Goal: Task Accomplishment & Management: Manage account settings

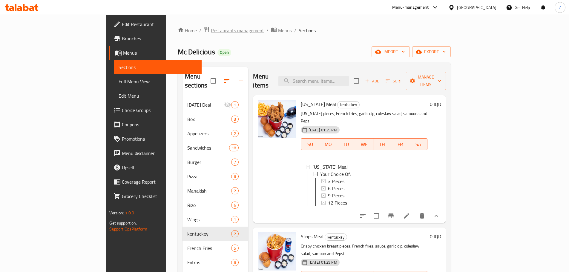
click at [211, 28] on span "Restaurants management" at bounding box center [237, 30] width 53 height 7
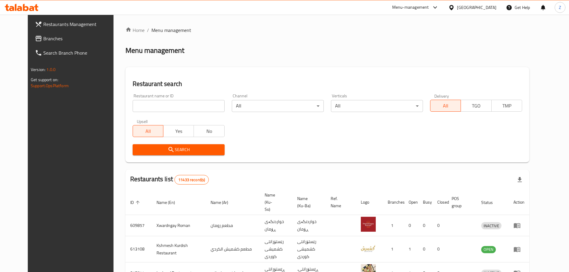
click at [183, 115] on div "Restaurant name or ID Restaurant name or ID" at bounding box center [178, 102] width 99 height 25
click at [183, 110] on input "search" at bounding box center [179, 106] width 92 height 12
paste input "665767"
type input "665767"
click at [190, 151] on span "Search" at bounding box center [178, 149] width 82 height 7
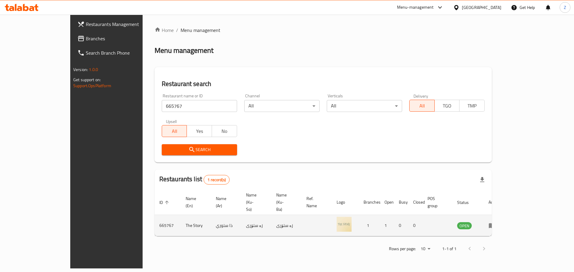
click at [504, 215] on td "enhanced table" at bounding box center [493, 225] width 21 height 21
click at [495, 222] on icon "enhanced table" at bounding box center [491, 225] width 7 height 7
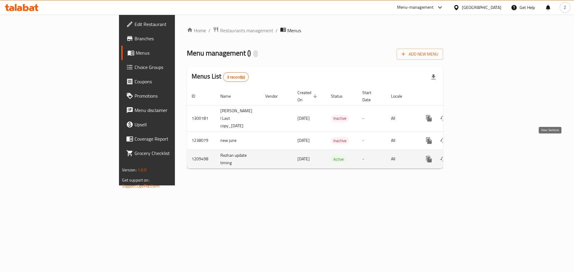
click at [475, 156] on icon "enhanced table" at bounding box center [471, 159] width 7 height 7
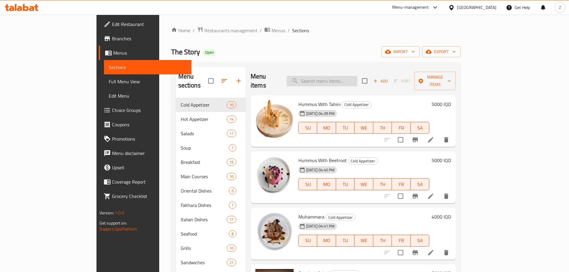
click at [344, 76] on input "search" at bounding box center [322, 81] width 71 height 10
paste input "روكا"
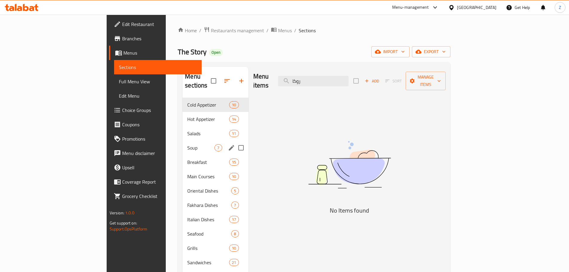
type input "روكا"
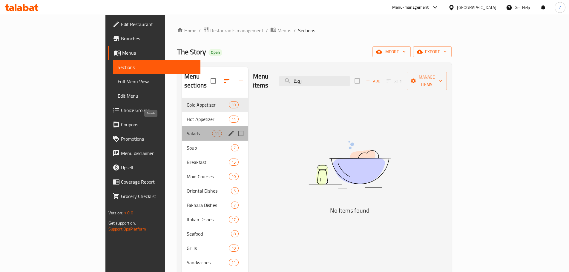
click at [187, 130] on span "Salads" at bounding box center [199, 133] width 25 height 7
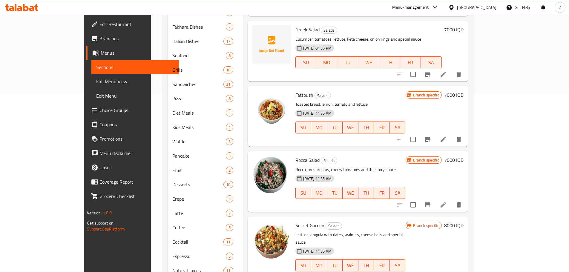
scroll to position [179, 0]
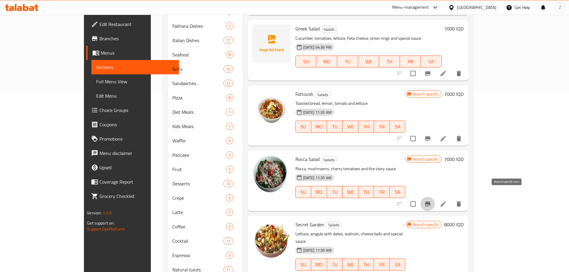
click at [435, 197] on button "Branch-specific-item" at bounding box center [428, 204] width 14 height 14
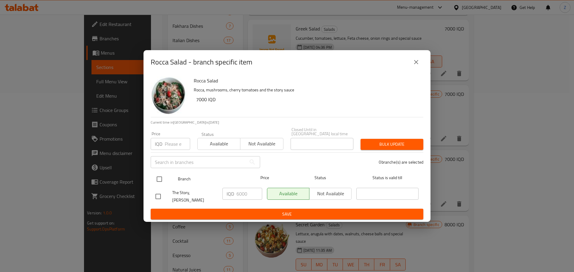
click at [160, 177] on input "checkbox" at bounding box center [159, 179] width 13 height 13
checkbox input "true"
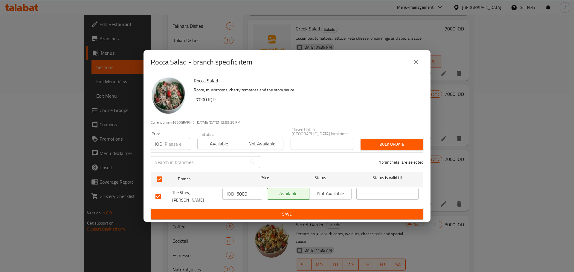
drag, startPoint x: 355, startPoint y: 191, endPoint x: 319, endPoint y: 197, distance: 36.0
click at [347, 194] on div "The Story, [PERSON_NAME] IQD 6000 ​ Available Not available ​" at bounding box center [287, 197] width 268 height 22
click at [330, 198] on button "Not available" at bounding box center [330, 194] width 42 height 12
click at [324, 211] on span "Save" at bounding box center [286, 214] width 263 height 7
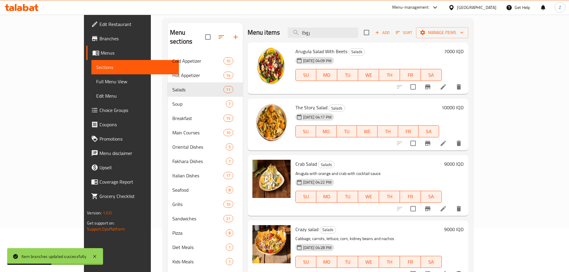
scroll to position [0, 0]
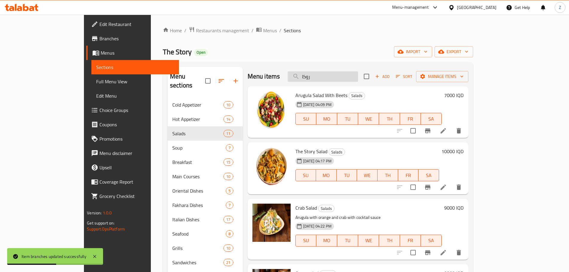
click at [358, 74] on input "روكا" at bounding box center [323, 76] width 71 height 10
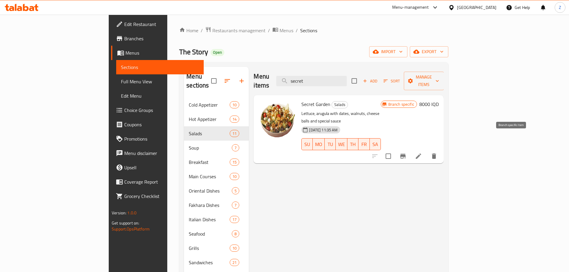
click at [410, 149] on button "Branch-specific-item" at bounding box center [403, 156] width 14 height 14
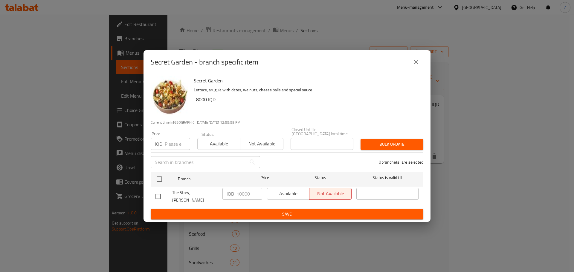
click at [414, 66] on icon "close" at bounding box center [415, 62] width 7 height 7
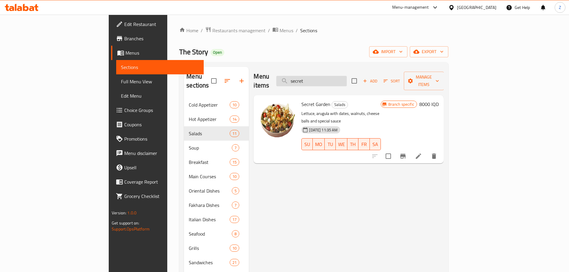
click at [347, 76] on input "secret" at bounding box center [311, 81] width 71 height 10
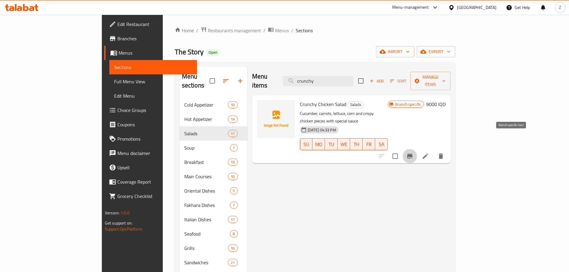
click at [413, 154] on icon "Branch-specific-item" at bounding box center [409, 156] width 5 height 5
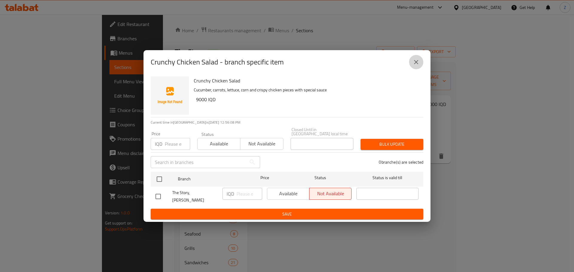
click at [420, 66] on button "close" at bounding box center [416, 62] width 14 height 14
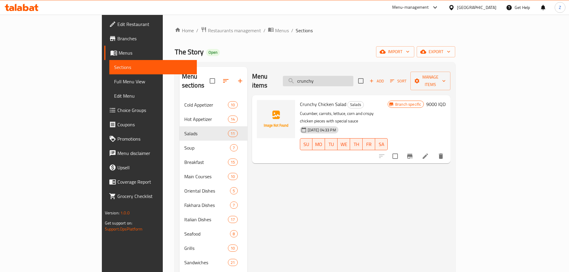
click at [353, 76] on input "crunchy" at bounding box center [318, 81] width 71 height 10
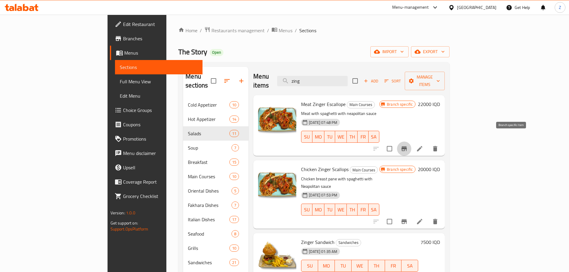
click at [411, 142] on button "Branch-specific-item" at bounding box center [404, 149] width 14 height 14
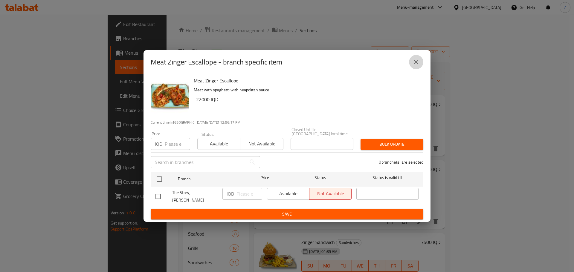
click at [412, 66] on button "close" at bounding box center [416, 62] width 14 height 14
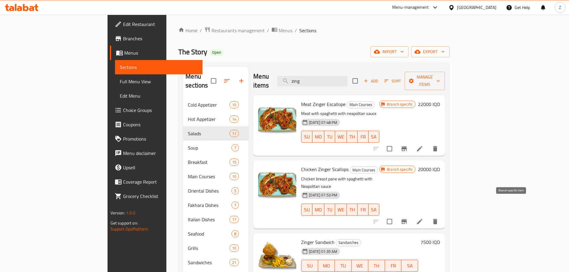
click at [407, 219] on icon "Branch-specific-item" at bounding box center [404, 221] width 5 height 5
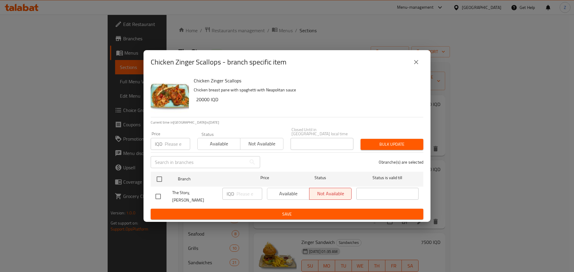
click at [416, 63] on icon "close" at bounding box center [415, 62] width 7 height 7
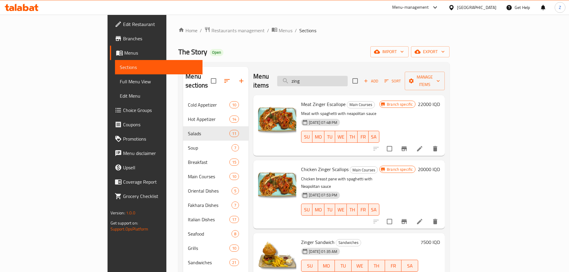
click at [348, 76] on input "zing" at bounding box center [312, 81] width 71 height 10
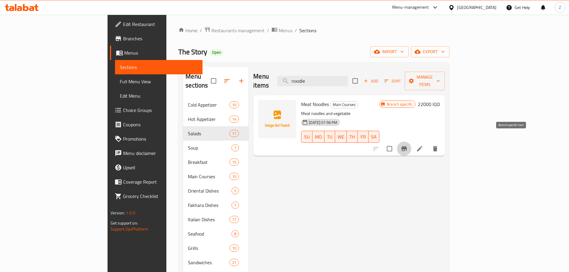
click at [411, 142] on button "Branch-specific-item" at bounding box center [404, 149] width 14 height 14
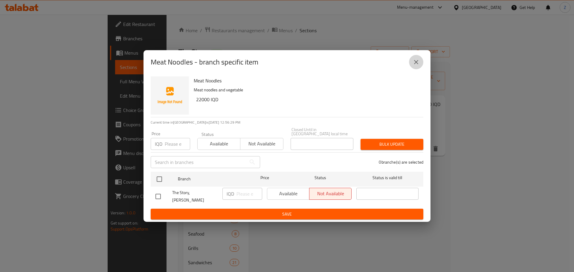
click at [416, 65] on icon "close" at bounding box center [415, 62] width 7 height 7
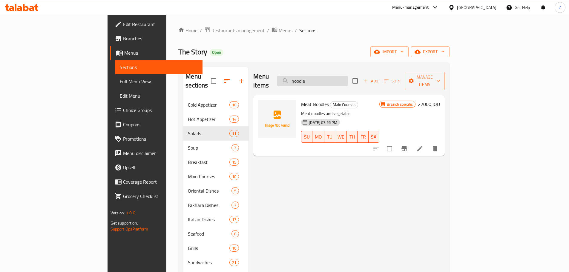
click at [348, 76] on input "noodle" at bounding box center [312, 81] width 71 height 10
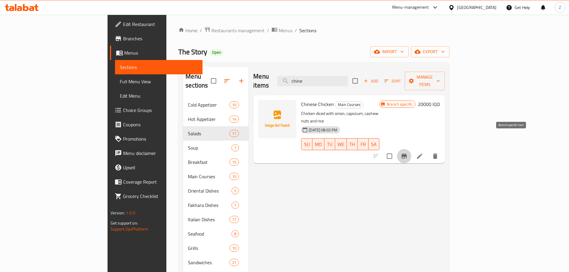
click at [407, 154] on icon "Branch-specific-item" at bounding box center [404, 156] width 5 height 5
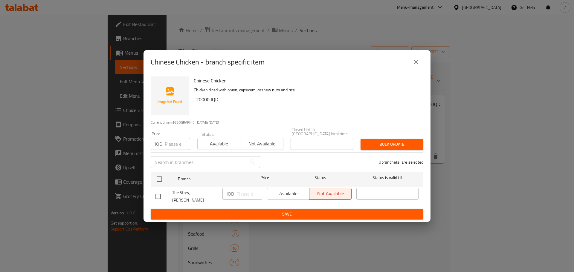
click at [420, 69] on button "close" at bounding box center [416, 62] width 14 height 14
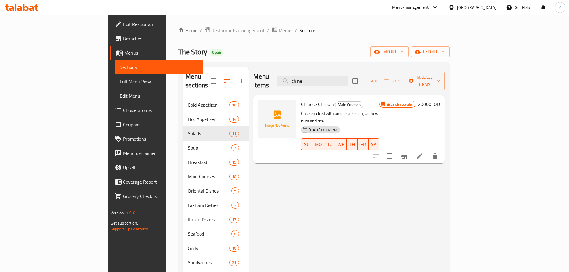
click at [350, 69] on div "Menu items chine Add Sort Manage items" at bounding box center [348, 81] width 191 height 28
click at [348, 78] on input "chine" at bounding box center [312, 81] width 71 height 10
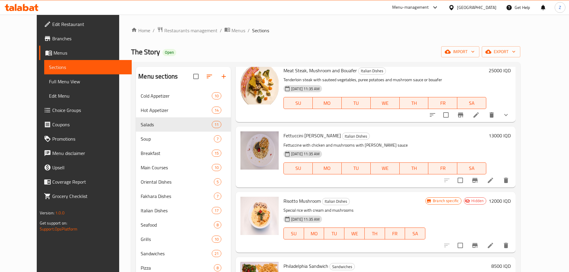
scroll to position [836, 0]
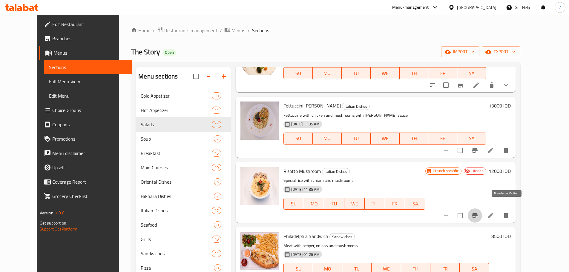
click at [482, 209] on button "Branch-specific-item" at bounding box center [475, 216] width 14 height 14
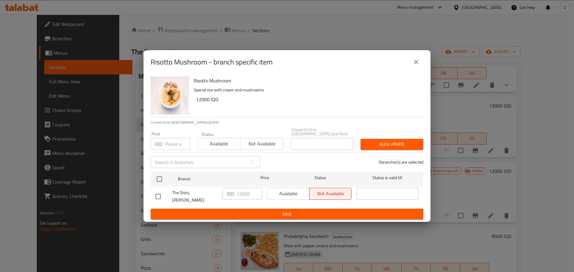
click at [419, 66] on button "close" at bounding box center [416, 62] width 14 height 14
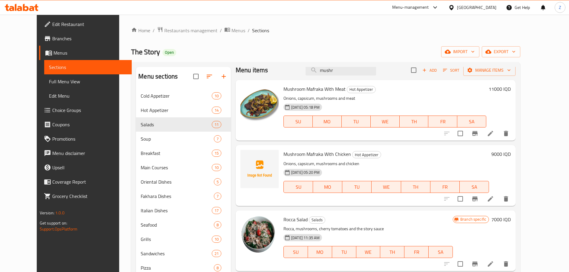
scroll to position [0, 0]
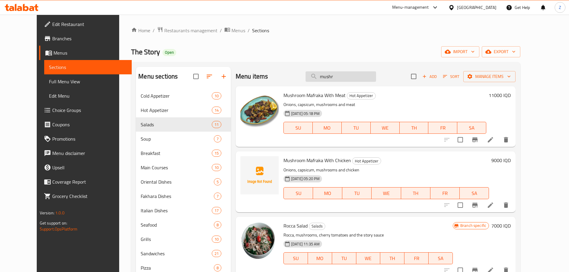
click at [347, 79] on input "mushr" at bounding box center [341, 76] width 71 height 10
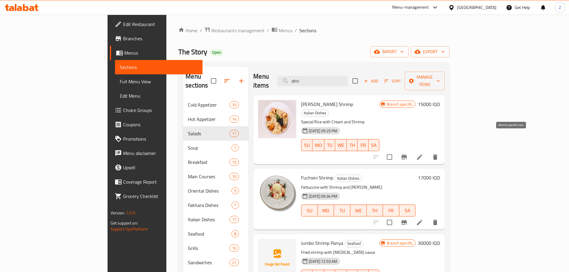
click at [411, 150] on button "Branch-specific-item" at bounding box center [404, 157] width 14 height 14
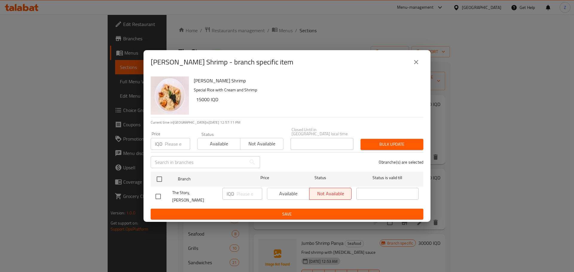
click at [412, 65] on button "close" at bounding box center [416, 62] width 14 height 14
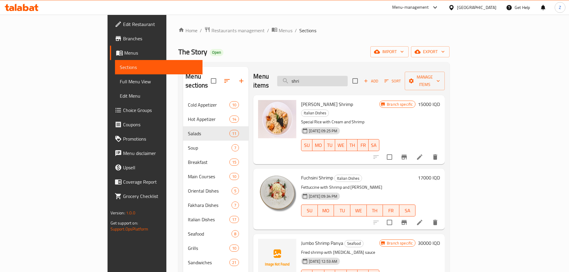
click at [346, 79] on input "shri" at bounding box center [312, 81] width 71 height 10
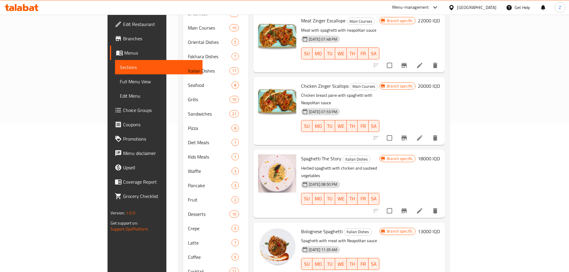
scroll to position [149, 0]
click at [407, 208] on icon "Branch-specific-item" at bounding box center [404, 210] width 5 height 5
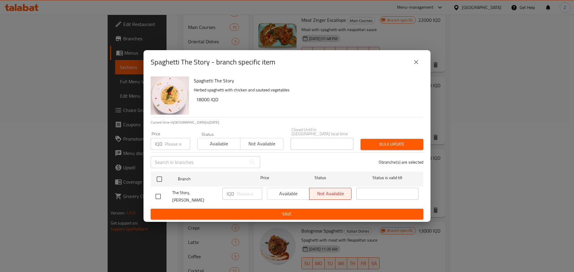
click at [417, 66] on icon "close" at bounding box center [415, 62] width 7 height 7
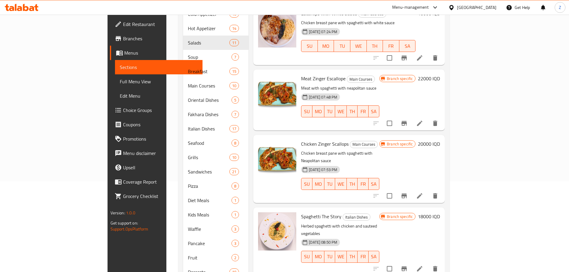
scroll to position [0, 0]
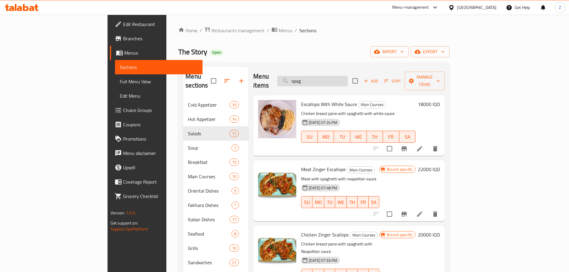
click at [348, 76] on input "spag" at bounding box center [312, 81] width 71 height 10
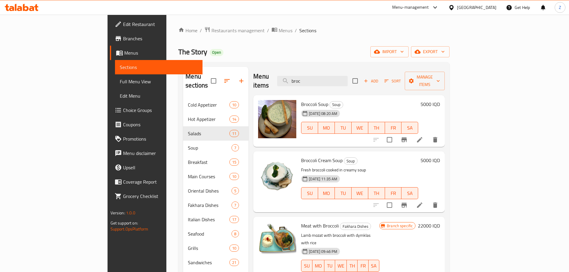
scroll to position [30, 0]
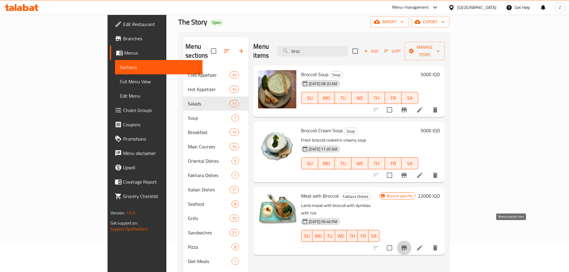
click at [407, 246] on icon "Branch-specific-item" at bounding box center [404, 248] width 5 height 5
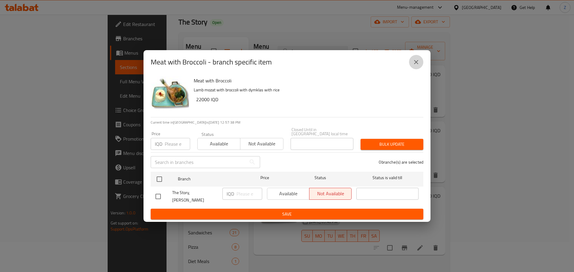
click at [420, 68] on button "close" at bounding box center [416, 62] width 14 height 14
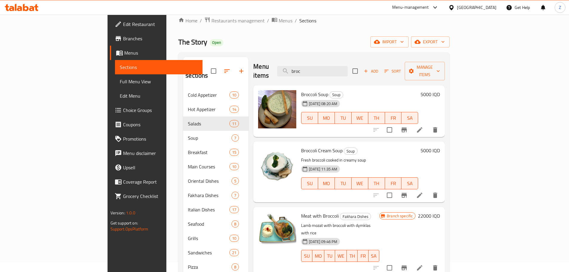
scroll to position [0, 0]
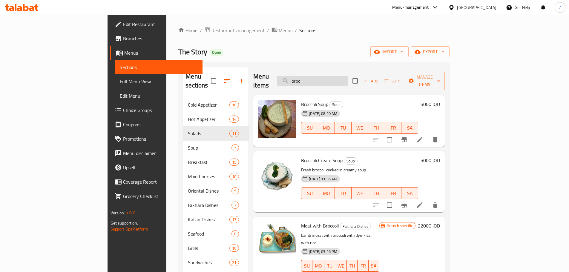
click at [348, 76] on input "broc" at bounding box center [312, 81] width 71 height 10
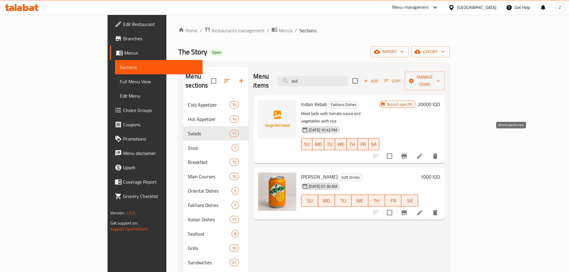
click at [408, 153] on icon "Branch-specific-item" at bounding box center [404, 156] width 7 height 7
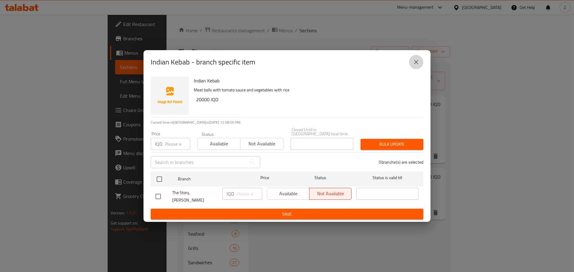
click at [418, 65] on icon "close" at bounding box center [415, 62] width 7 height 7
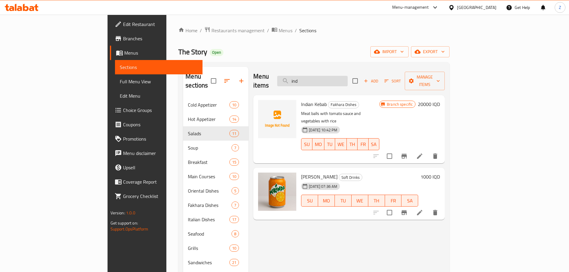
click at [343, 79] on input "ind" at bounding box center [312, 81] width 71 height 10
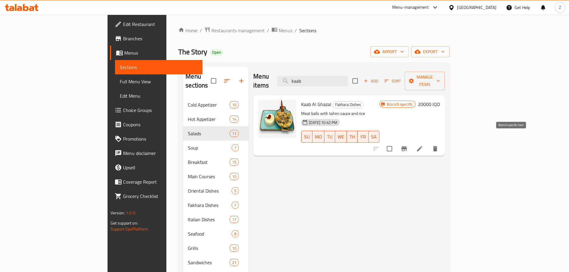
click at [411, 144] on button "Branch-specific-item" at bounding box center [404, 149] width 14 height 14
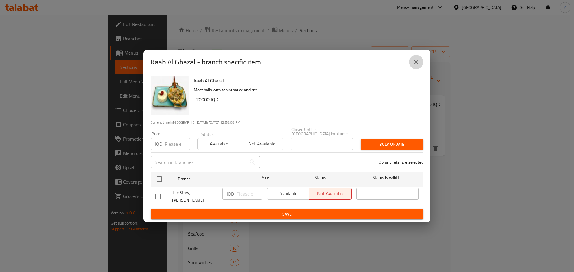
click at [417, 66] on icon "close" at bounding box center [415, 62] width 7 height 7
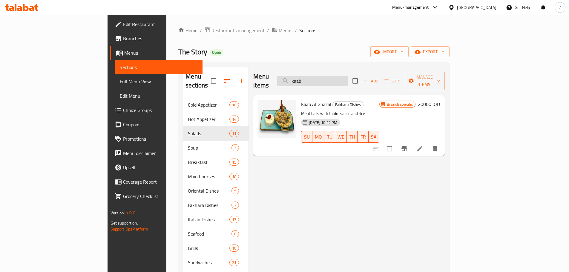
click at [348, 76] on input "kaab" at bounding box center [312, 81] width 71 height 10
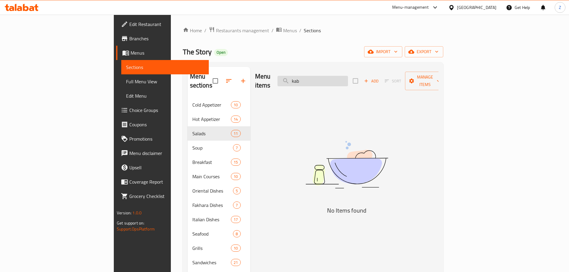
click at [348, 78] on input "kab" at bounding box center [313, 81] width 71 height 10
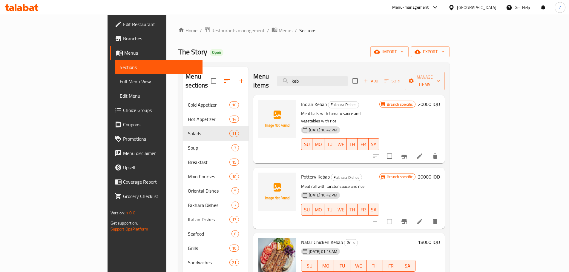
click at [407, 219] on icon "Branch-specific-item" at bounding box center [404, 221] width 5 height 5
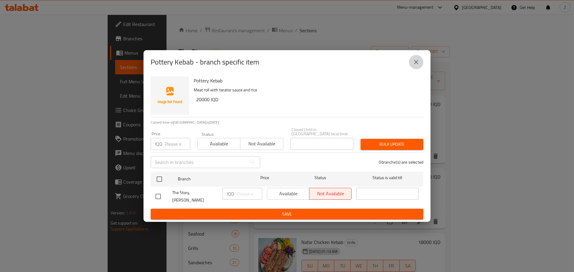
click at [417, 66] on icon "close" at bounding box center [415, 62] width 7 height 7
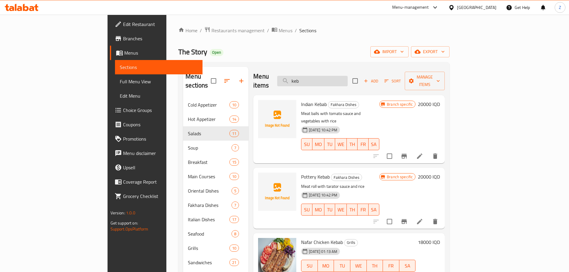
click at [346, 76] on input "keb" at bounding box center [312, 81] width 71 height 10
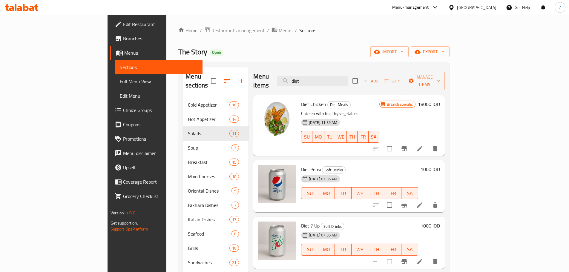
click at [407, 146] on icon "Branch-specific-item" at bounding box center [404, 148] width 5 height 5
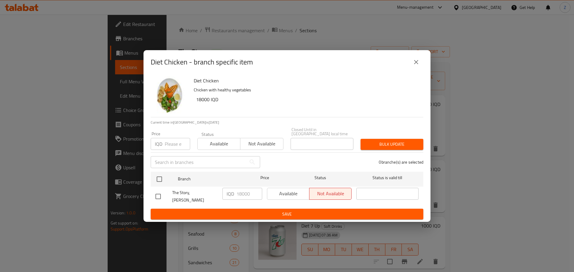
click at [414, 66] on icon "close" at bounding box center [415, 62] width 7 height 7
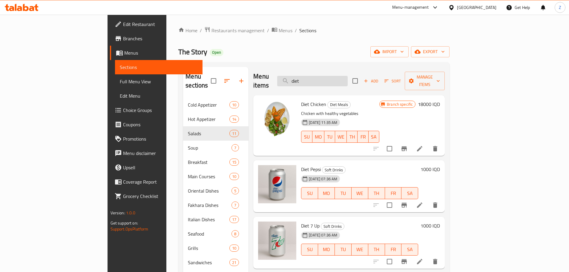
click at [346, 78] on input "diet" at bounding box center [312, 81] width 71 height 10
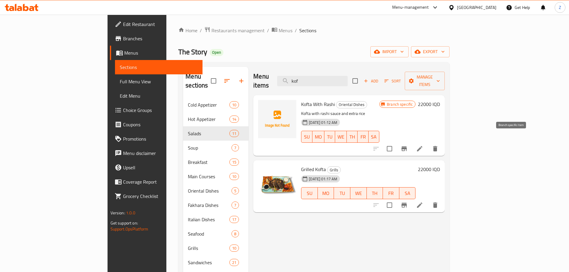
click at [407, 146] on icon "Branch-specific-item" at bounding box center [404, 148] width 5 height 5
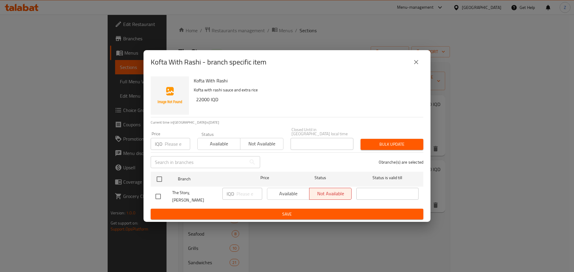
click at [420, 69] on button "close" at bounding box center [416, 62] width 14 height 14
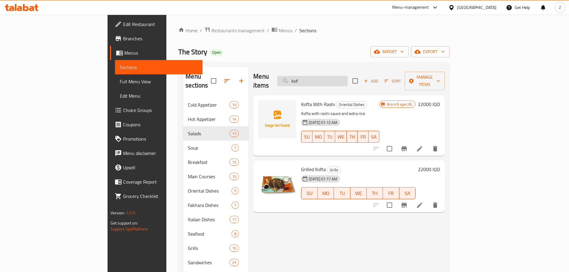
click at [348, 76] on input "kof" at bounding box center [312, 81] width 71 height 10
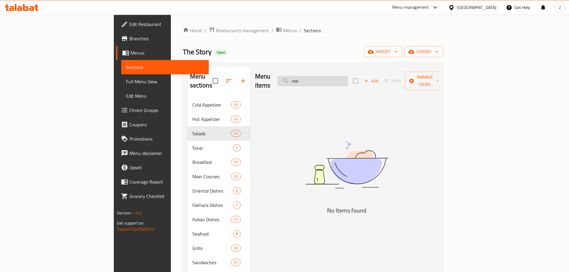
type input "m"
type input "t"
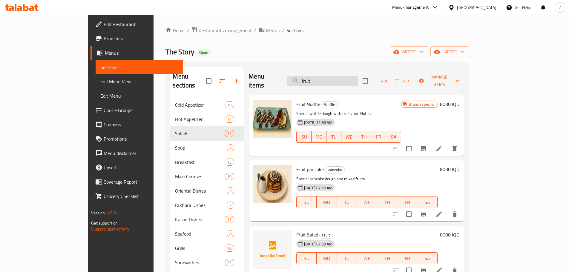
click at [350, 76] on input "fruit" at bounding box center [322, 81] width 71 height 10
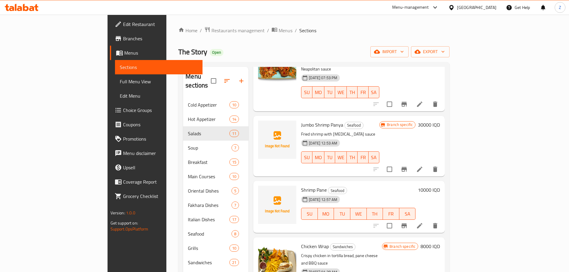
scroll to position [119, 0]
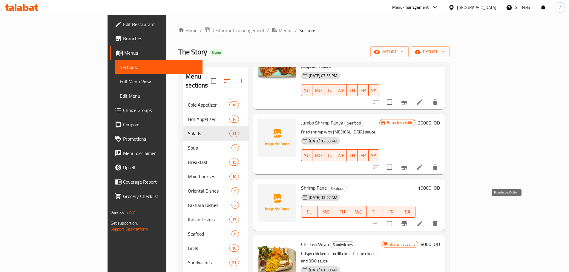
type input "pan"
click at [408, 220] on icon "Branch-specific-item" at bounding box center [404, 223] width 7 height 7
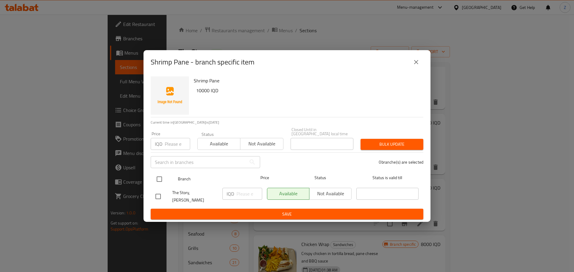
click at [162, 179] on input "checkbox" at bounding box center [159, 179] width 13 height 13
checkbox input "true"
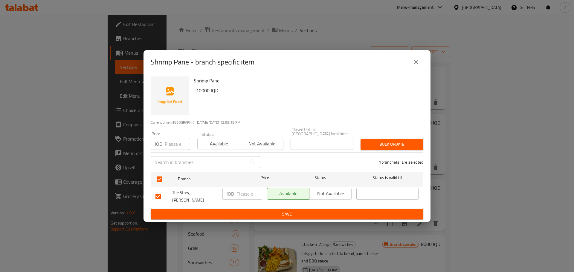
click at [332, 191] on span "Not available" at bounding box center [330, 193] width 37 height 9
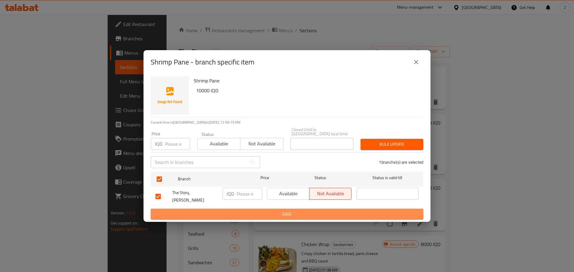
click at [341, 211] on span "Save" at bounding box center [286, 214] width 263 height 7
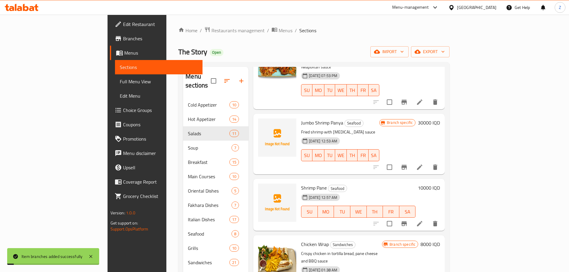
scroll to position [0, 0]
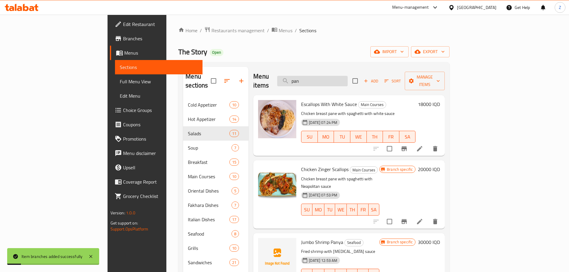
click at [348, 76] on input "pan" at bounding box center [312, 81] width 71 height 10
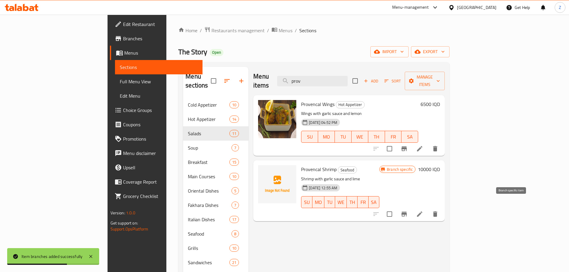
click at [407, 212] on icon "Branch-specific-item" at bounding box center [404, 214] width 5 height 5
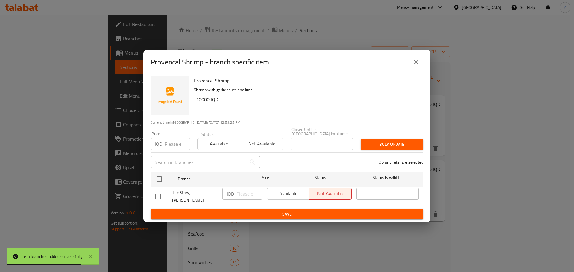
click at [418, 65] on icon "close" at bounding box center [415, 62] width 7 height 7
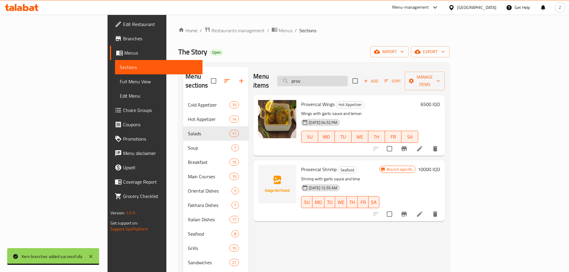
click at [348, 76] on input "prov" at bounding box center [312, 81] width 71 height 10
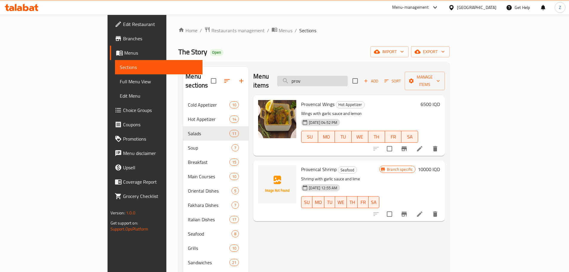
click at [348, 76] on input "prov" at bounding box center [312, 81] width 71 height 10
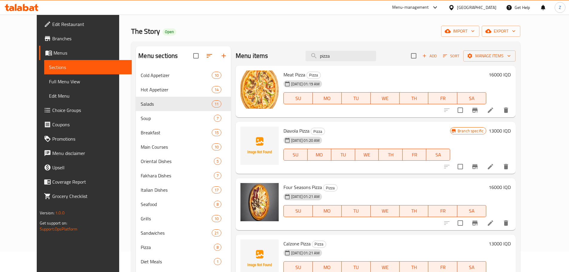
scroll to position [30, 0]
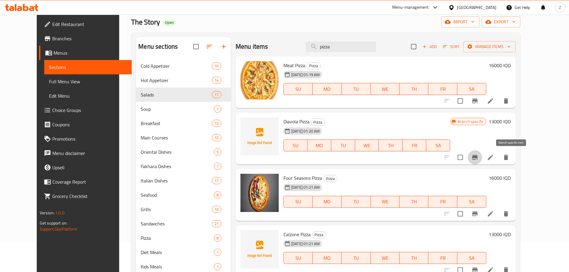
click at [479, 160] on icon "Branch-specific-item" at bounding box center [474, 157] width 7 height 7
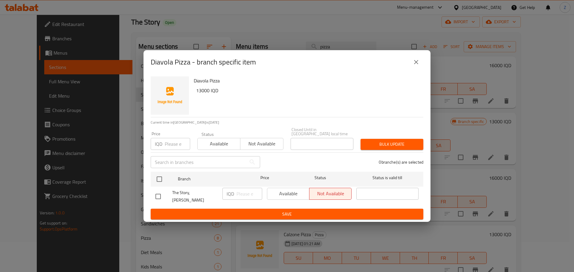
click at [420, 68] on button "close" at bounding box center [416, 62] width 14 height 14
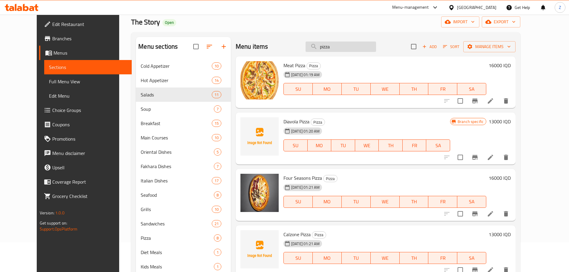
click at [352, 47] on input "pizza" at bounding box center [341, 47] width 71 height 10
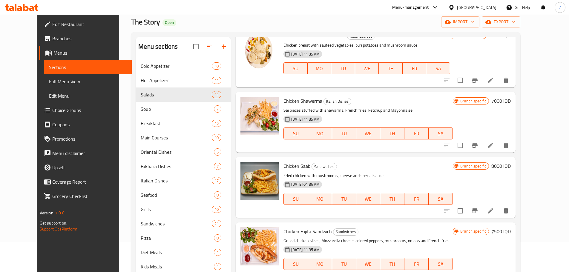
scroll to position [220, 0]
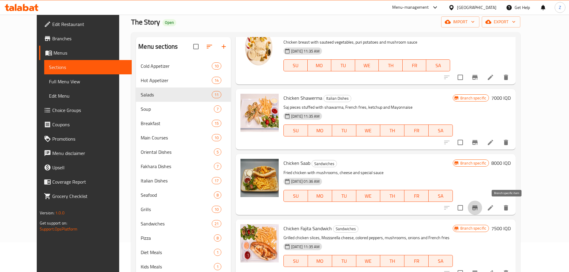
click at [478, 206] on icon "Branch-specific-item" at bounding box center [474, 208] width 5 height 5
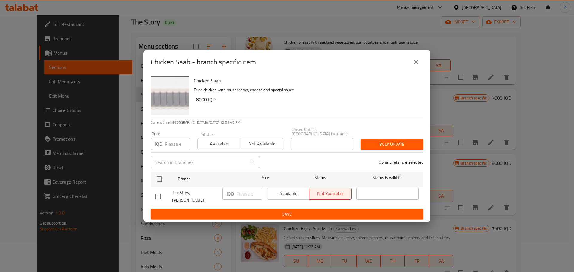
click at [415, 62] on button "close" at bounding box center [416, 62] width 14 height 14
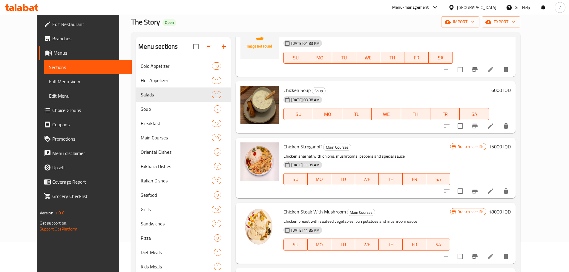
scroll to position [0, 0]
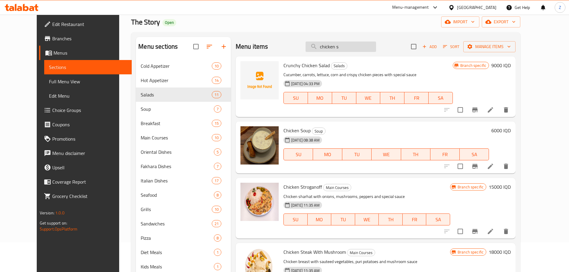
click at [356, 47] on input "chicken s" at bounding box center [341, 47] width 71 height 10
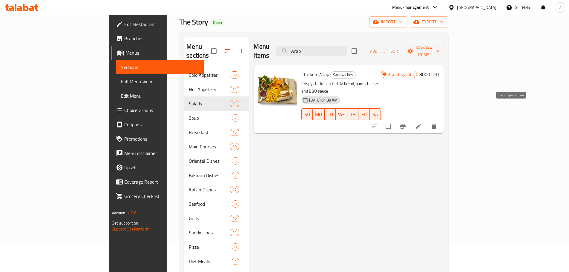
click at [406, 124] on icon "Branch-specific-item" at bounding box center [402, 126] width 5 height 5
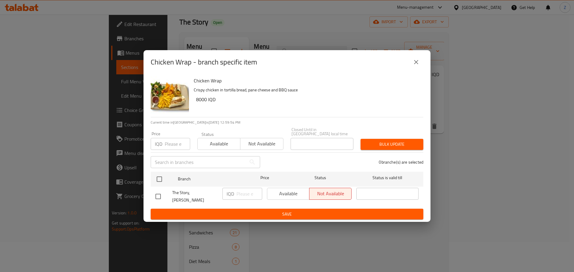
click at [416, 66] on icon "close" at bounding box center [415, 62] width 7 height 7
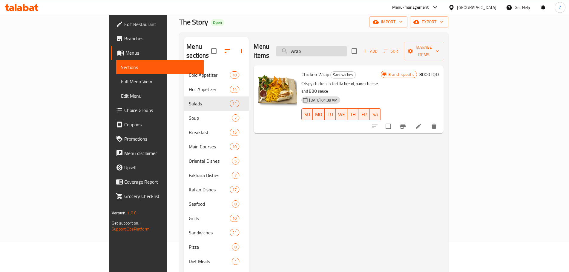
click at [347, 48] on input "wrap" at bounding box center [311, 51] width 71 height 10
click at [407, 123] on icon "Branch-specific-item" at bounding box center [402, 126] width 7 height 7
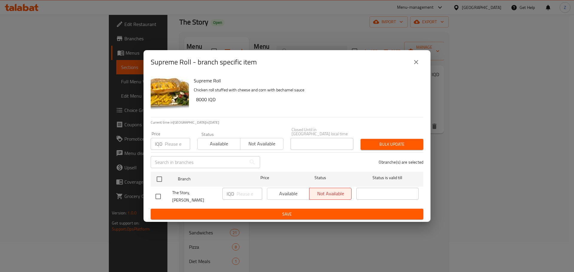
click at [415, 66] on icon "close" at bounding box center [415, 62] width 7 height 7
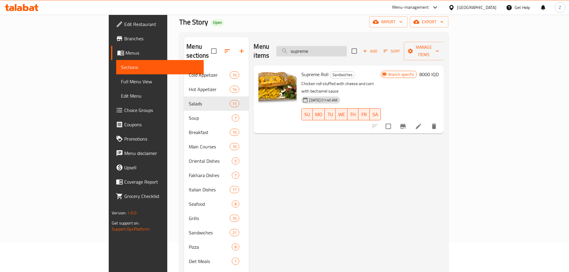
click at [347, 46] on input "supreme" at bounding box center [311, 51] width 71 height 10
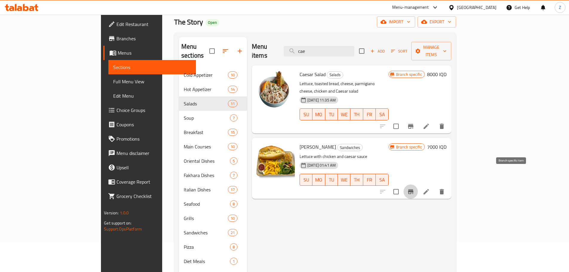
click at [414, 188] on icon "Branch-specific-item" at bounding box center [410, 191] width 7 height 7
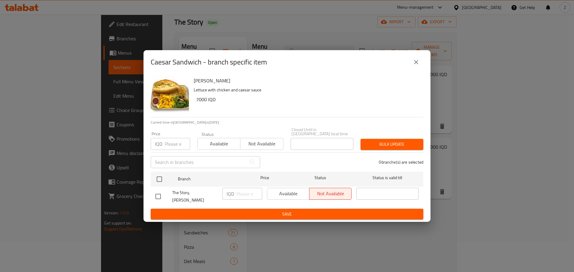
click at [415, 66] on icon "close" at bounding box center [415, 62] width 7 height 7
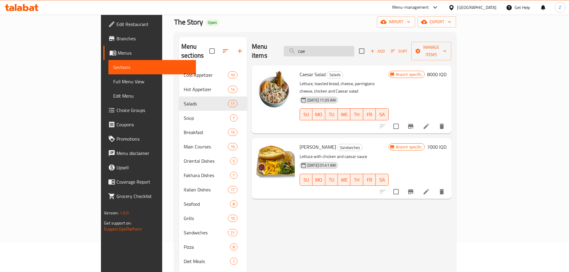
click at [354, 46] on input "cae" at bounding box center [319, 51] width 71 height 10
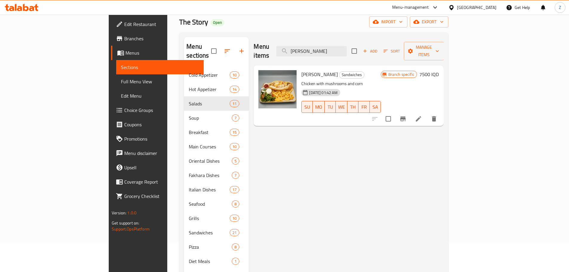
type input "[PERSON_NAME]"
click at [407, 115] on icon "Branch-specific-item" at bounding box center [402, 118] width 7 height 7
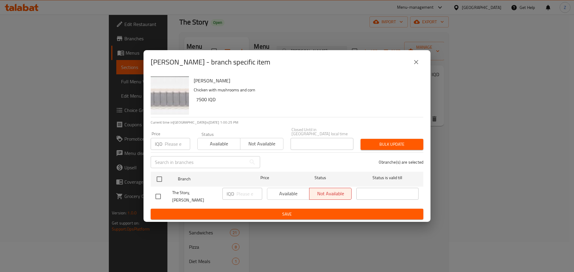
click at [420, 67] on button "close" at bounding box center [416, 62] width 14 height 14
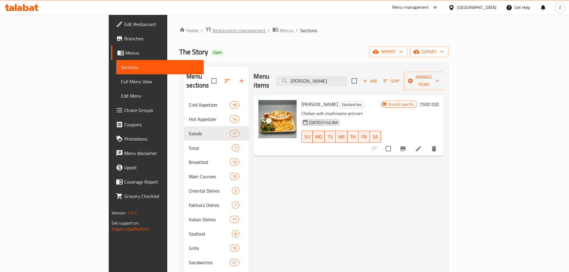
click at [212, 33] on span "Restaurants management" at bounding box center [238, 30] width 53 height 7
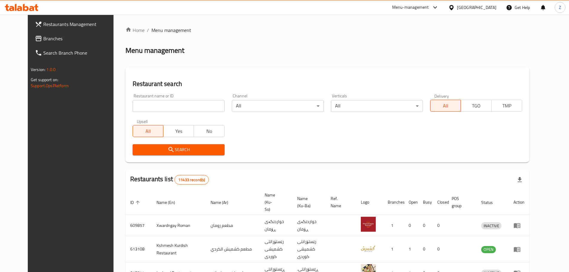
click at [158, 105] on div "Home / Menu management Menu management Restaurant search Restaurant name or ID …" at bounding box center [327, 233] width 404 height 412
click at [158, 105] on input "search" at bounding box center [179, 106] width 92 height 12
paste input "676738"
type input "676738"
click at [166, 150] on span "Search" at bounding box center [178, 149] width 82 height 7
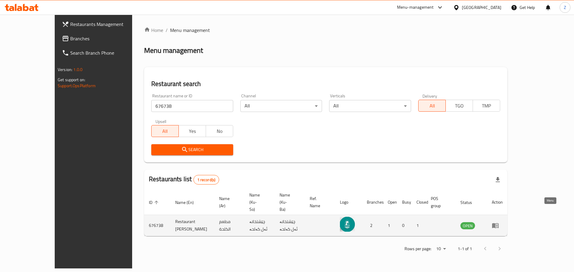
click at [499, 222] on icon "enhanced table" at bounding box center [494, 225] width 7 height 7
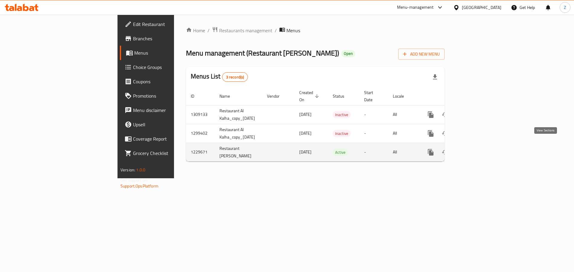
click at [476, 150] on icon "enhanced table" at bounding box center [473, 152] width 5 height 5
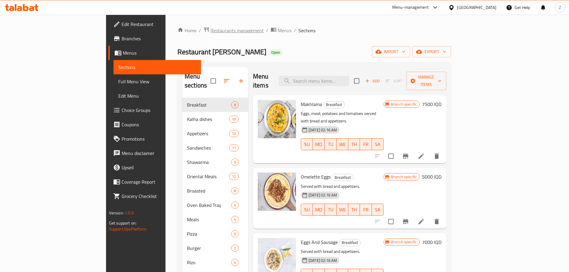
click at [211, 34] on span "Restaurants management" at bounding box center [237, 30] width 53 height 7
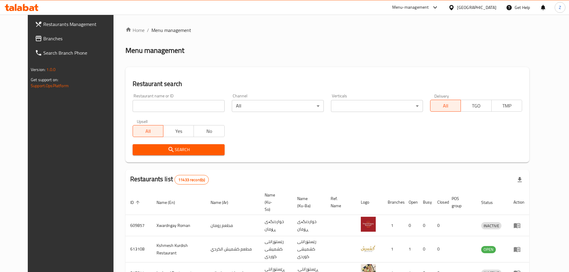
click at [163, 99] on div "Restaurant name or ID Restaurant name or ID" at bounding box center [179, 103] width 92 height 18
click at [165, 106] on input "search" at bounding box center [179, 106] width 92 height 12
paste input "679208"
type input "679208"
click at [183, 150] on span "Search" at bounding box center [178, 149] width 82 height 7
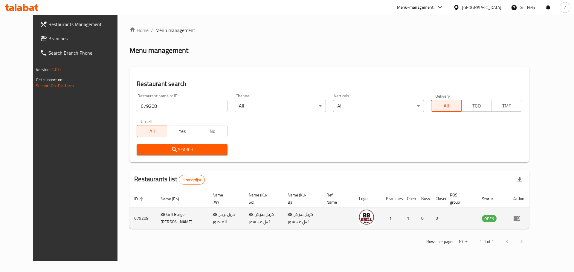
click at [529, 219] on td "enhanced table" at bounding box center [518, 218] width 21 height 21
click at [520, 220] on icon "enhanced table" at bounding box center [516, 218] width 7 height 5
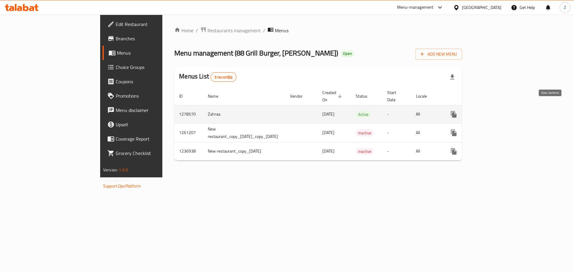
click at [504, 107] on link "enhanced table" at bounding box center [496, 114] width 14 height 14
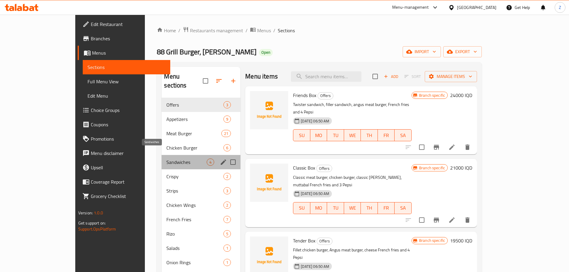
click at [166, 159] on span "Sandwiches" at bounding box center [186, 162] width 40 height 7
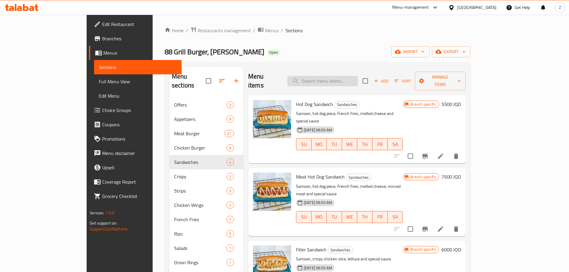
drag, startPoint x: 347, startPoint y: 67, endPoint x: 346, endPoint y: 78, distance: 10.8
click at [347, 71] on div "Menu items Add Sort Manage items" at bounding box center [356, 81] width 217 height 28
click at [346, 78] on input "search" at bounding box center [322, 81] width 71 height 10
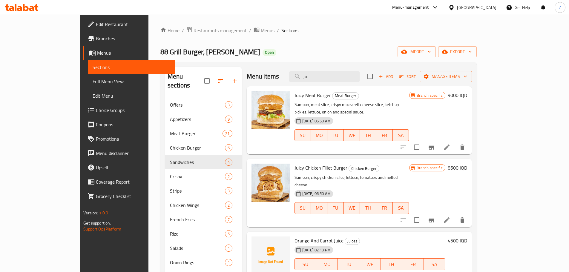
type input "jui"
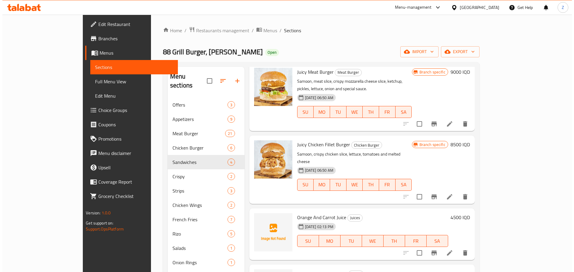
scroll to position [13, 0]
